Goal: Information Seeking & Learning: Learn about a topic

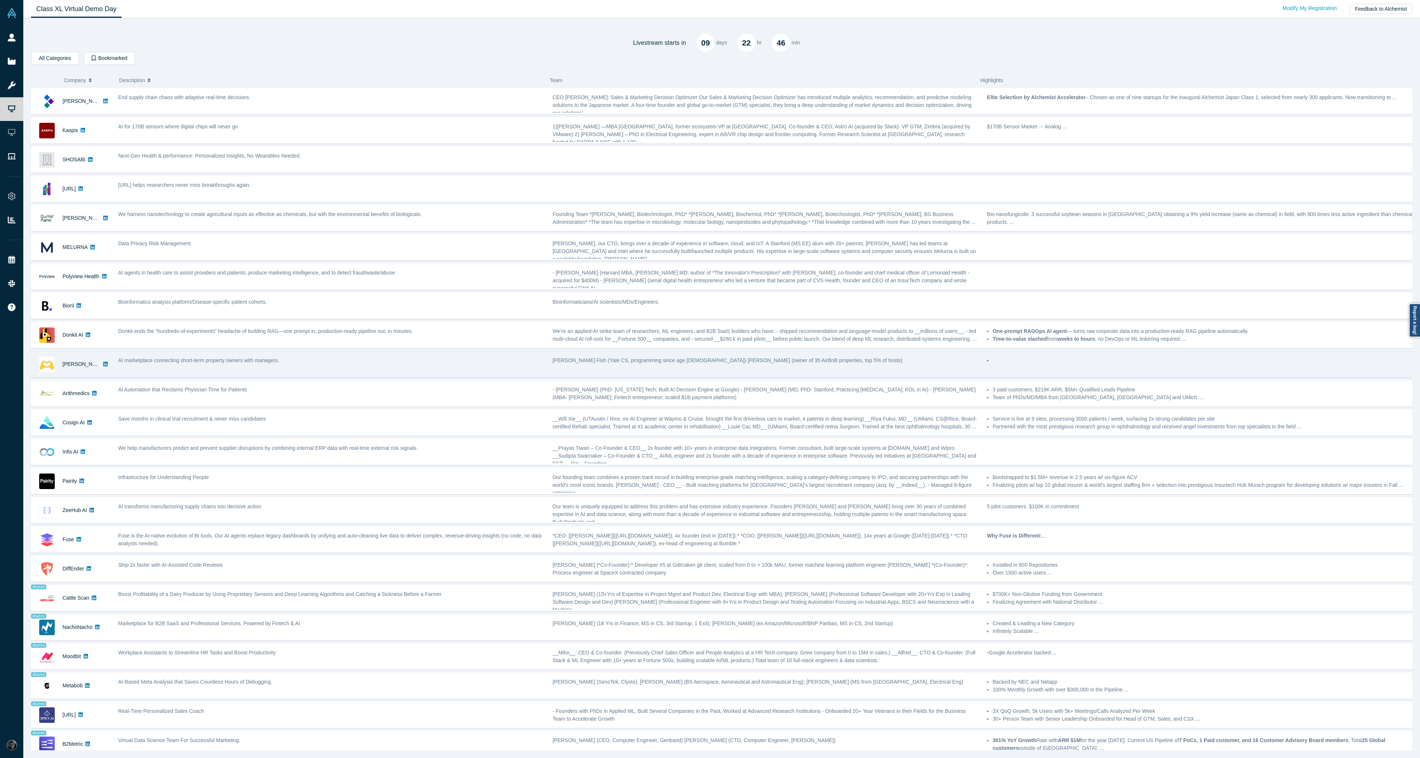
click at [368, 353] on div "AI marketplace connecting short-term property owners with managers." at bounding box center [331, 363] width 435 height 23
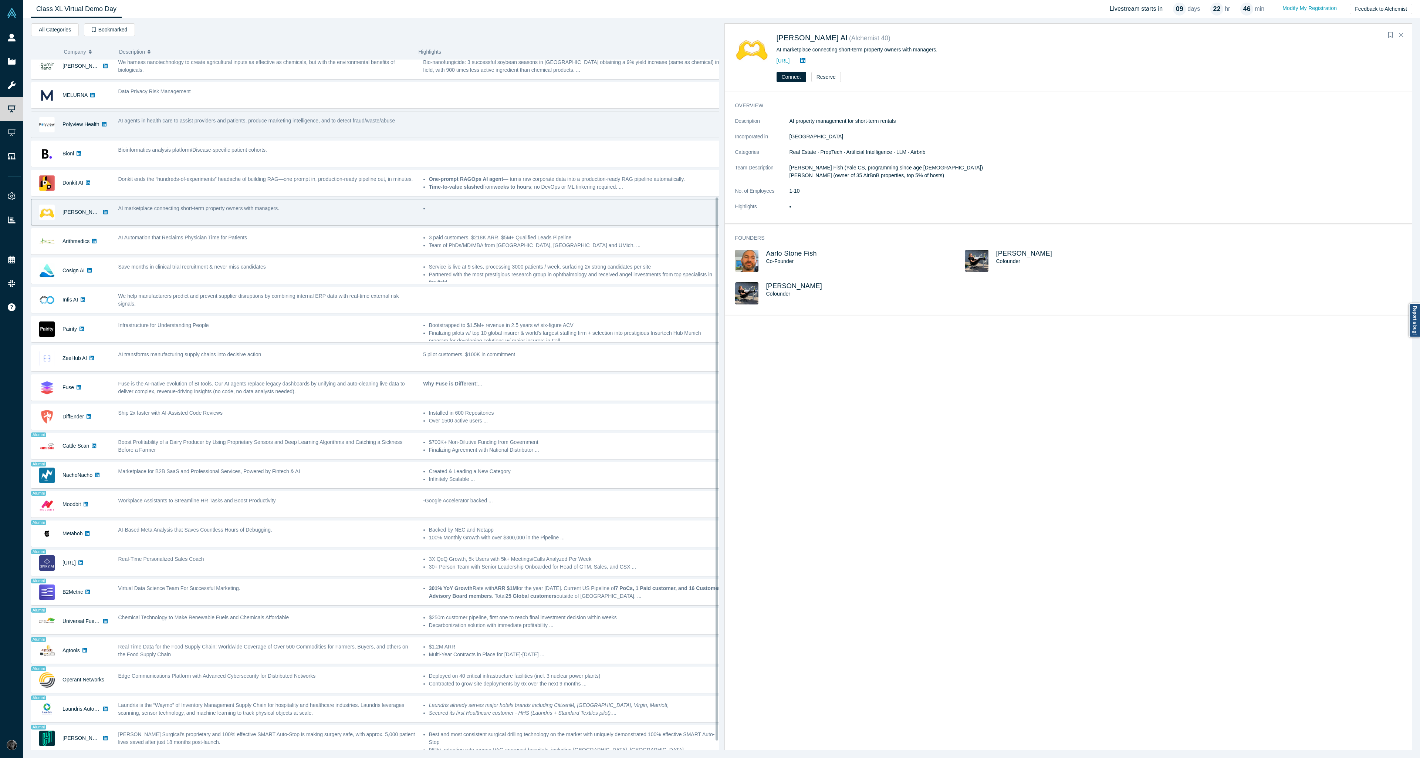
scroll to position [186, 0]
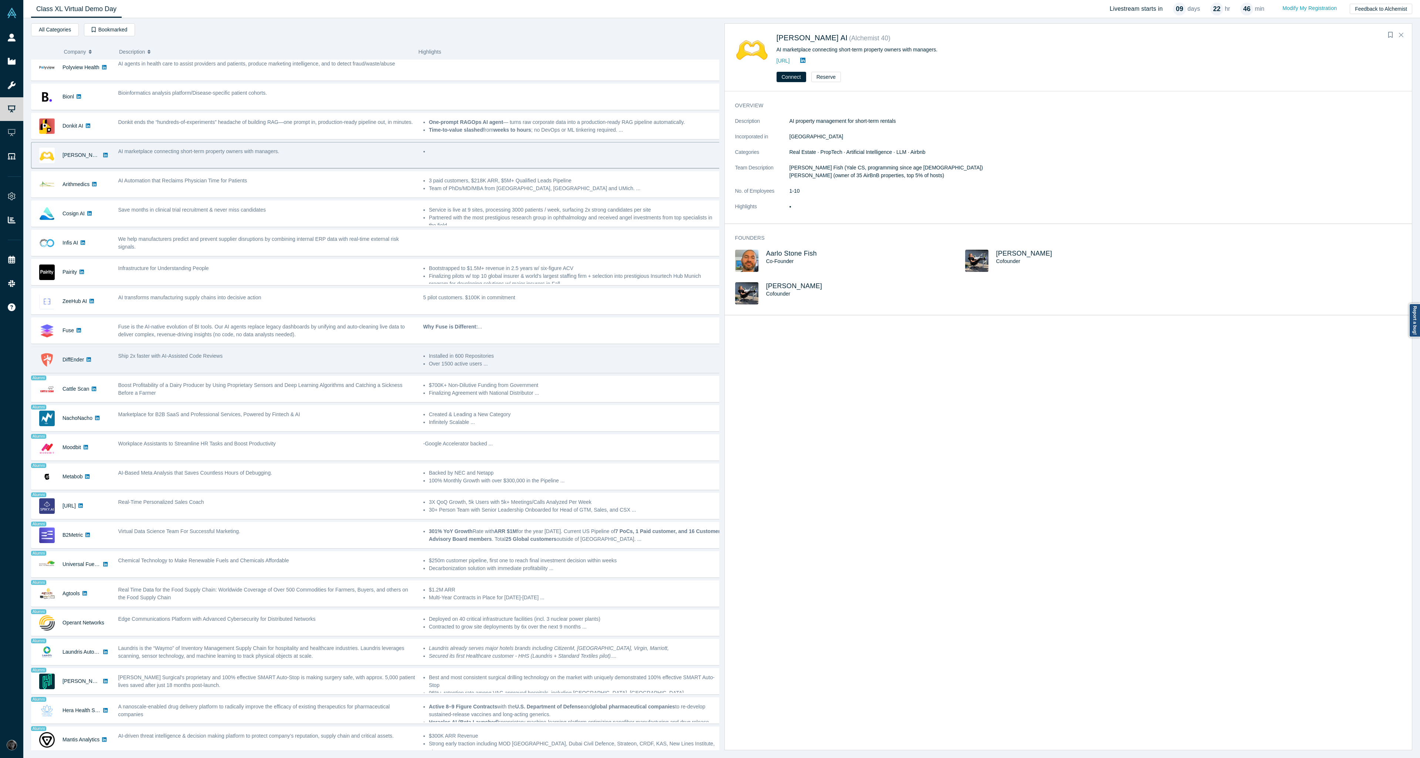
click at [282, 354] on div "Ship 2x faster with AI-Assisted Code Reviews" at bounding box center [266, 356] width 297 height 8
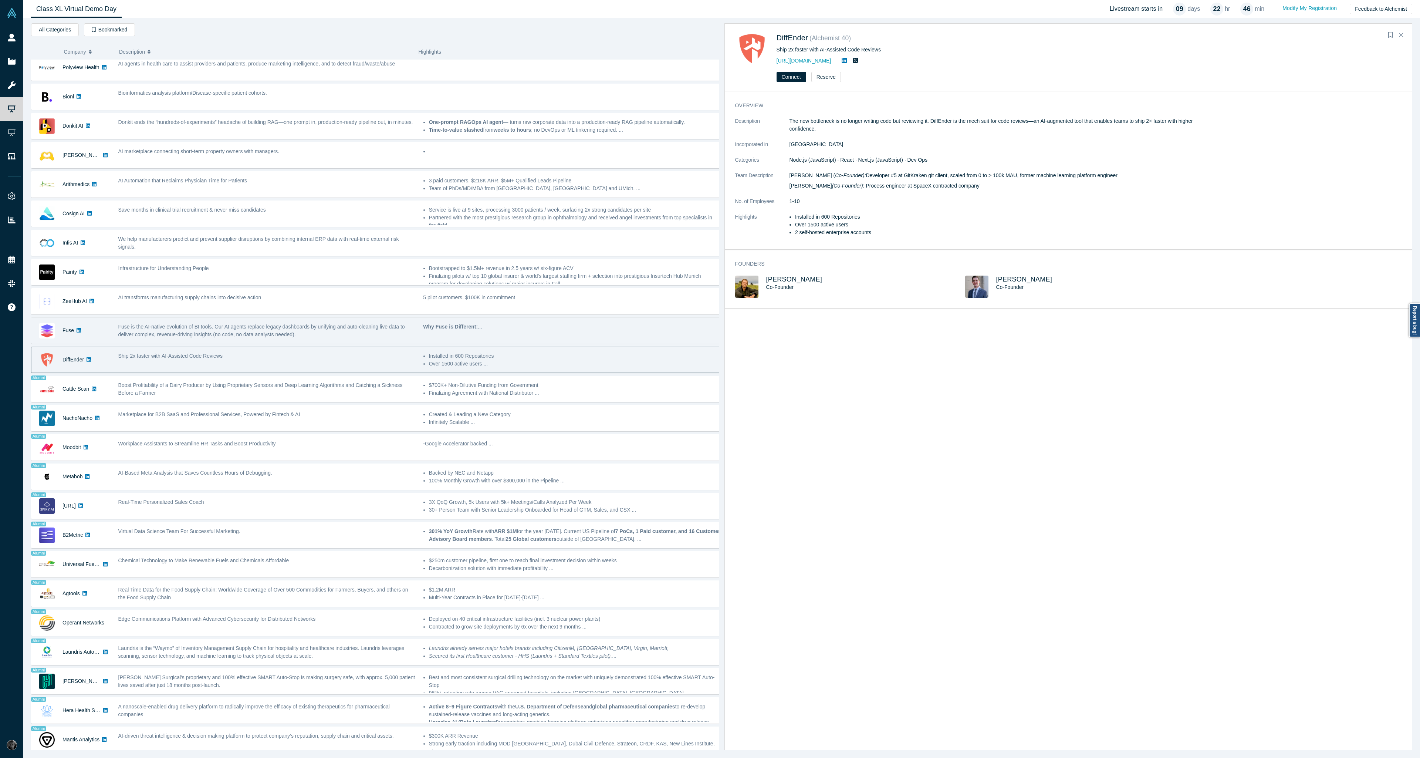
click at [282, 330] on span "Fuse is the AI-native evolution of BI tools. Our AI agents replace legacy dashb…" at bounding box center [261, 331] width 287 height 14
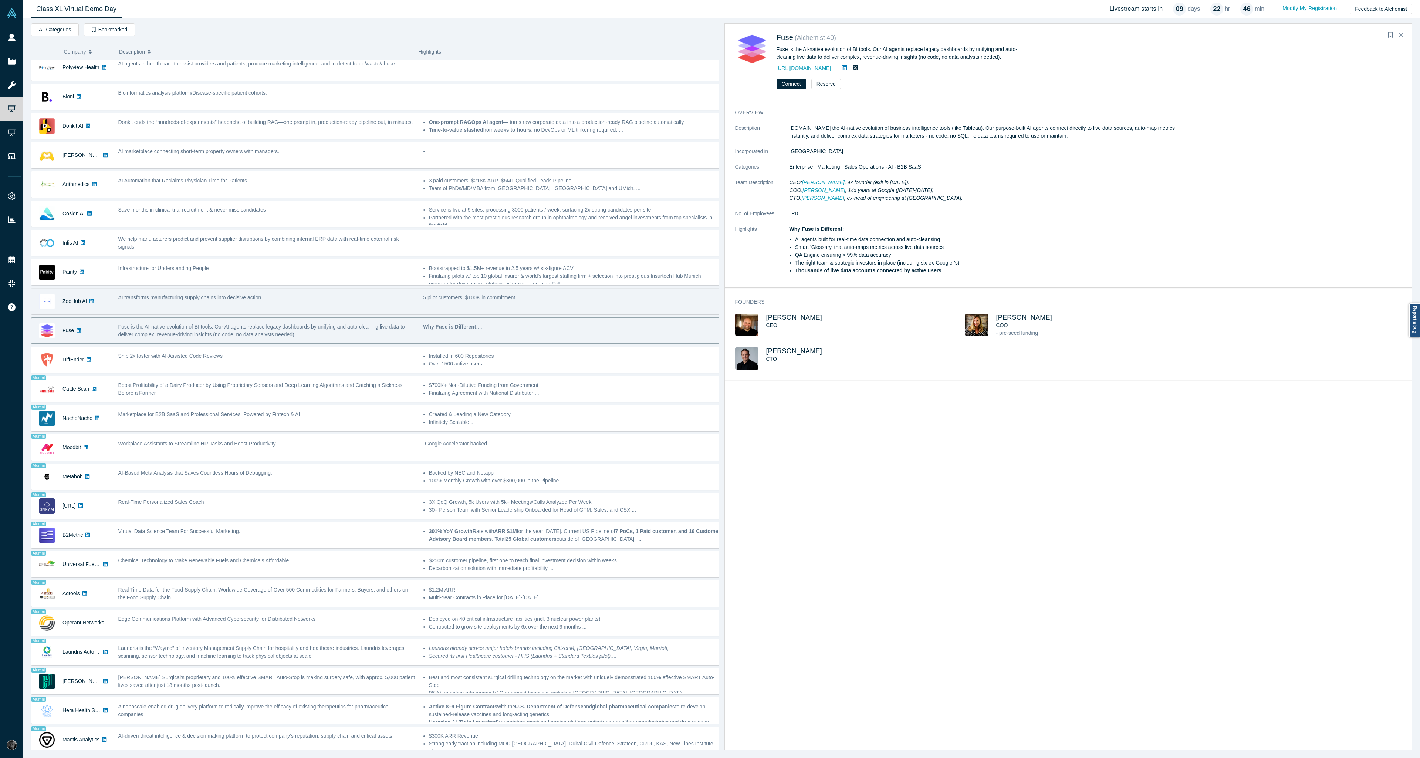
click at [287, 290] on div "AI transforms manufacturing supply chains into decisive action" at bounding box center [266, 301] width 305 height 23
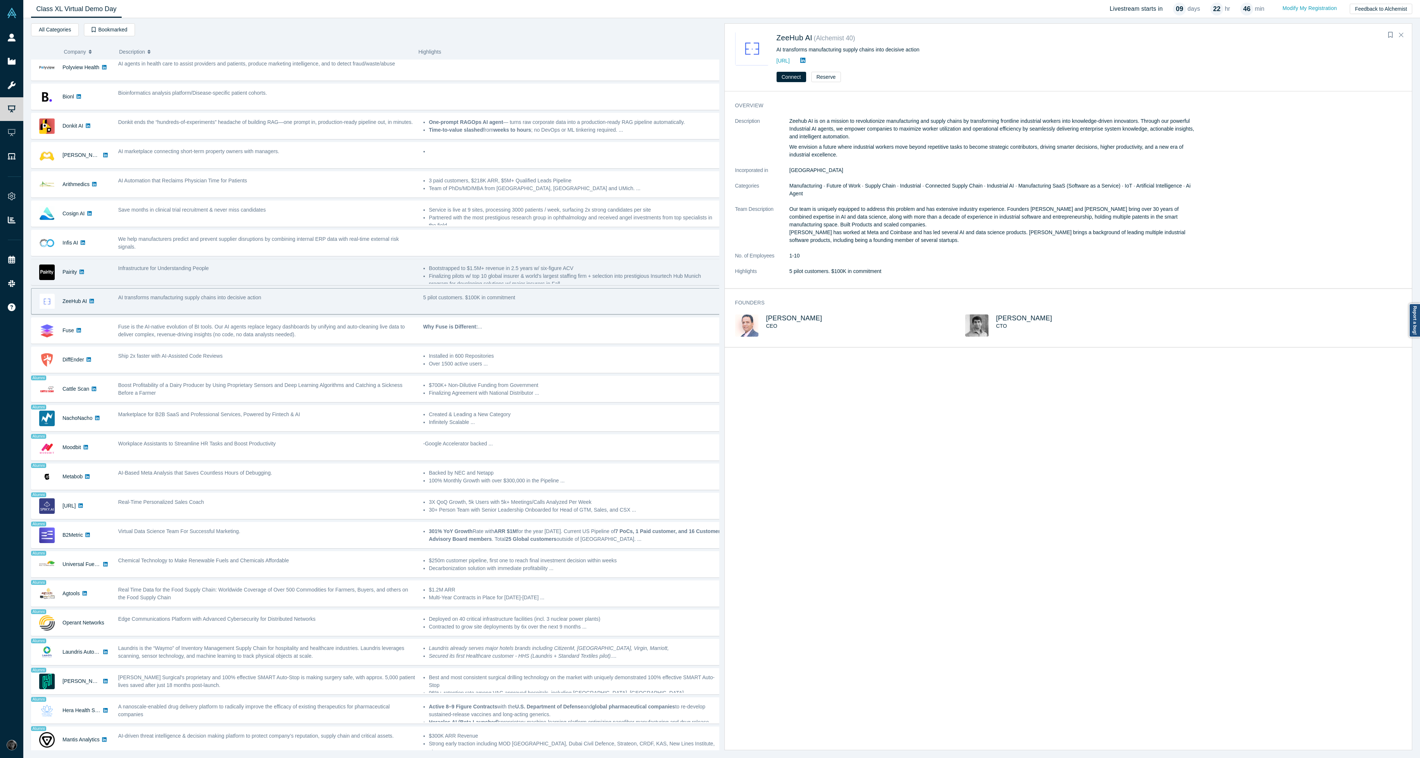
click at [290, 278] on div "Infrastructure for Understanding People" at bounding box center [266, 271] width 305 height 23
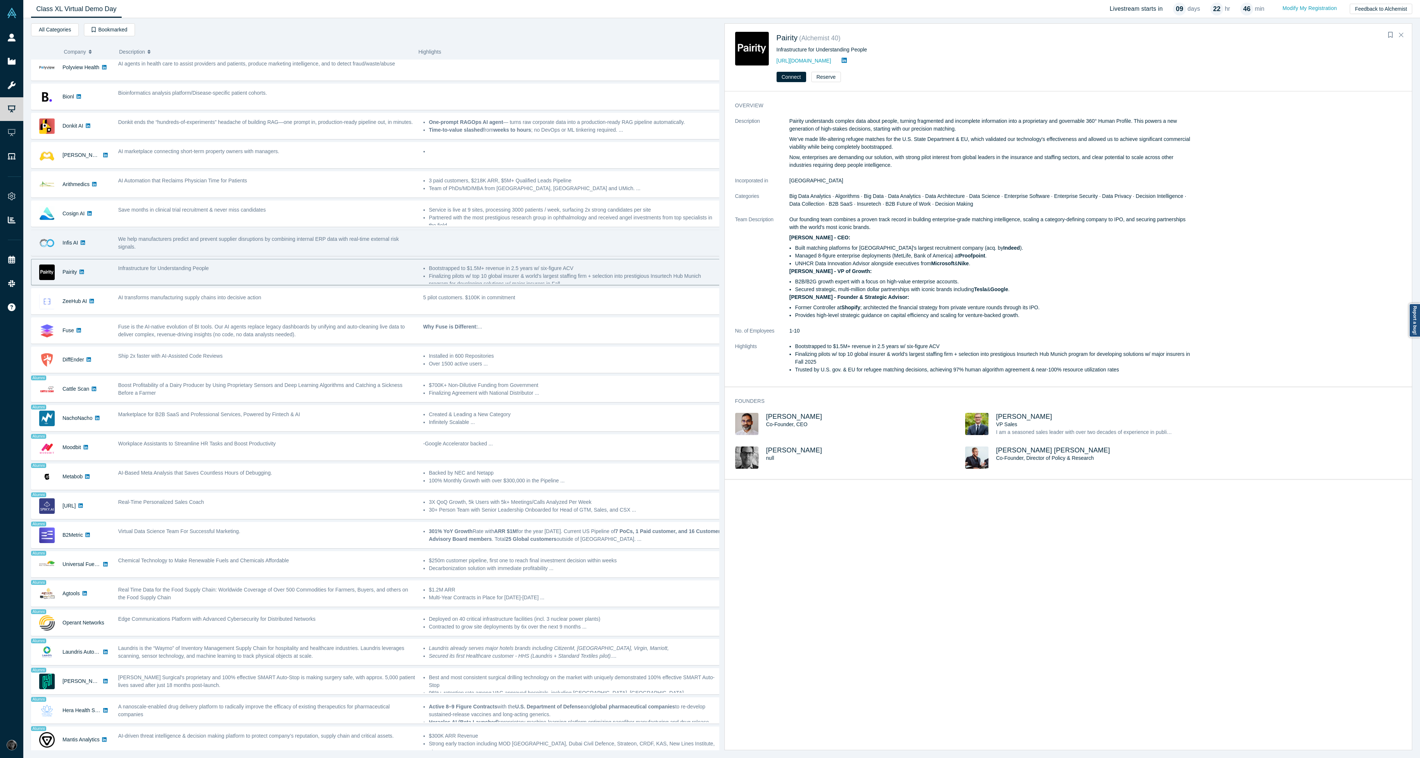
click at [300, 247] on div "We help manufacturers predict and prevent supplier disruptions by combining int…" at bounding box center [266, 242] width 305 height 23
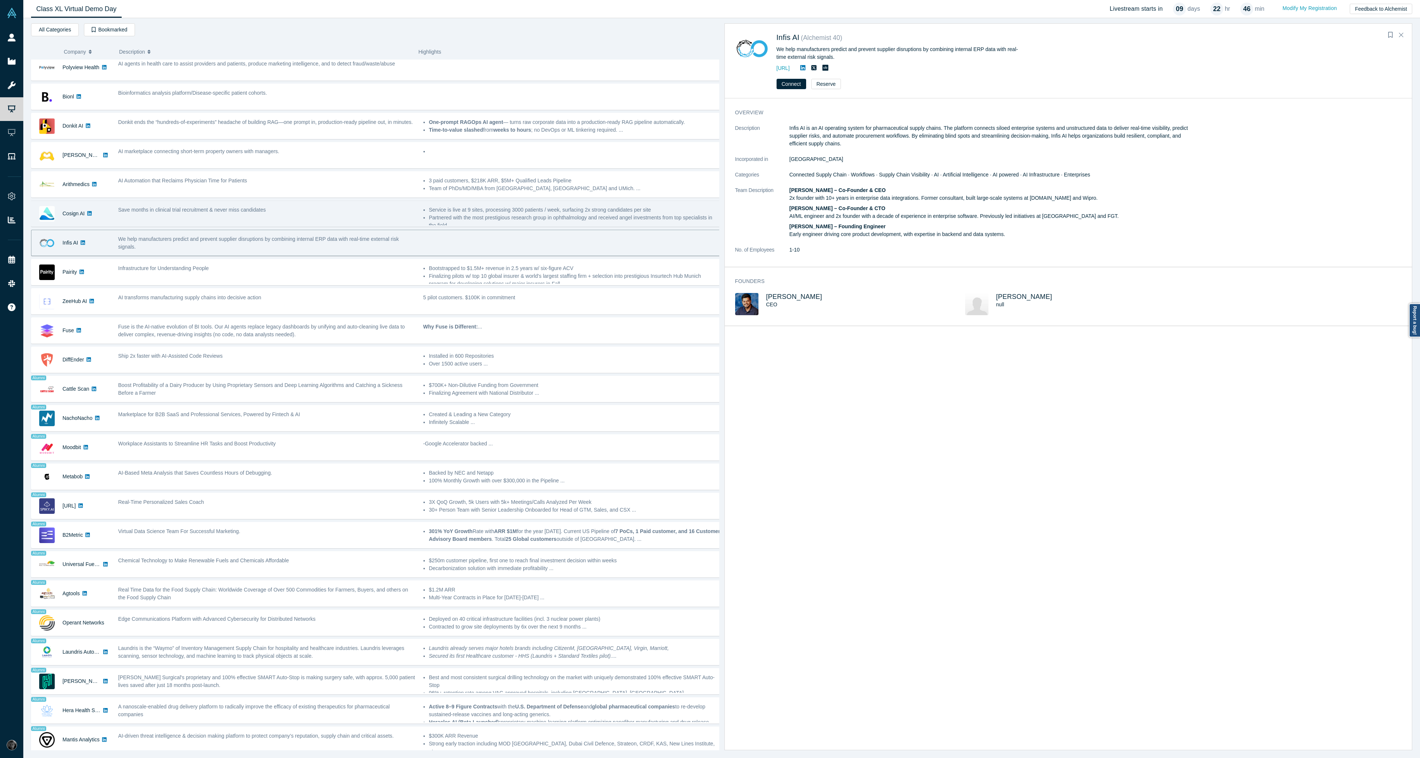
click at [310, 211] on div "Save months in clinical trial recruitment & never miss candidates" at bounding box center [266, 213] width 305 height 23
